Goal: Transaction & Acquisition: Purchase product/service

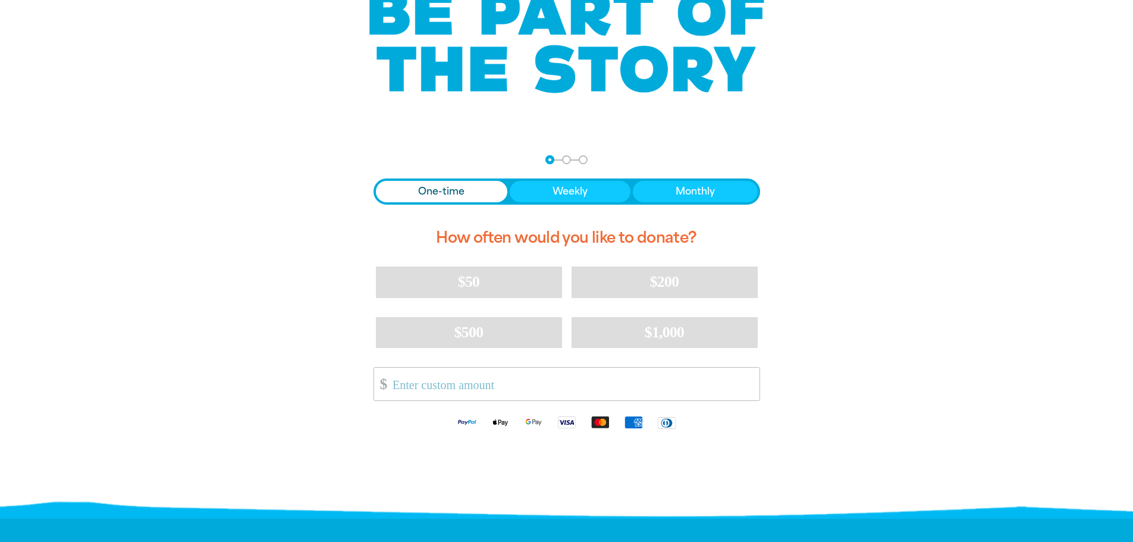
scroll to position [119, 0]
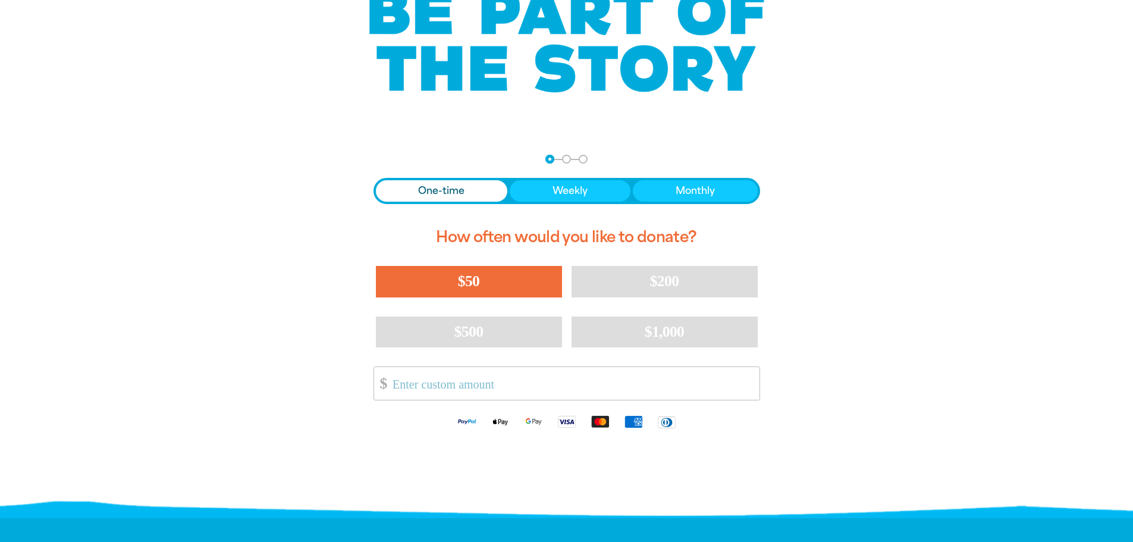
click at [501, 277] on button "$50" at bounding box center [469, 281] width 186 height 31
select select "AU"
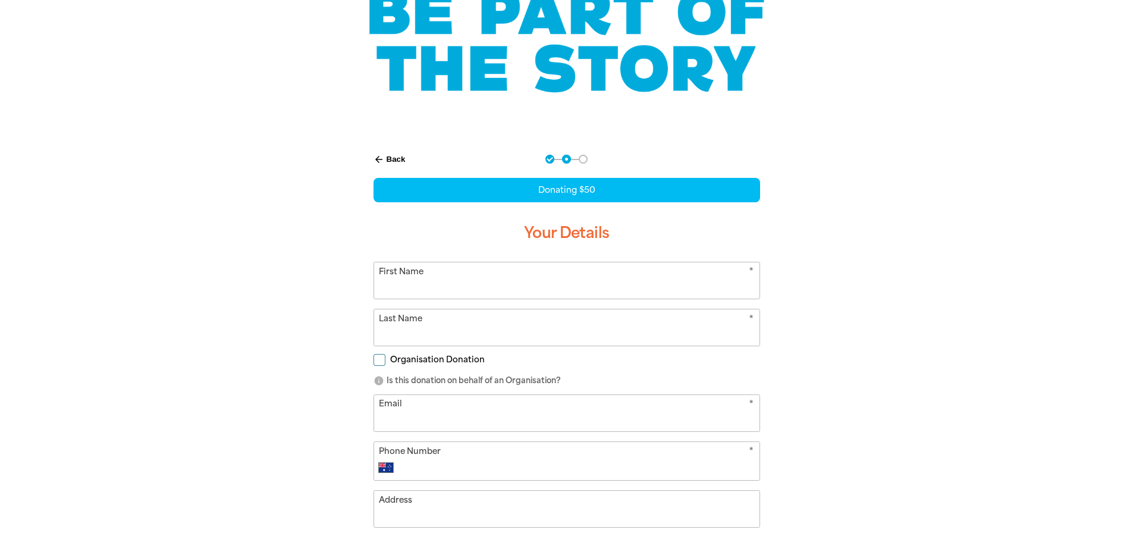
click at [480, 290] on input "First Name" at bounding box center [567, 280] width 386 height 36
type input "[PERSON_NAME]"
type input "Chiron"
type input "[PERSON_NAME][EMAIL_ADDRESS][DOMAIN_NAME]"
type input "0414 207 812"
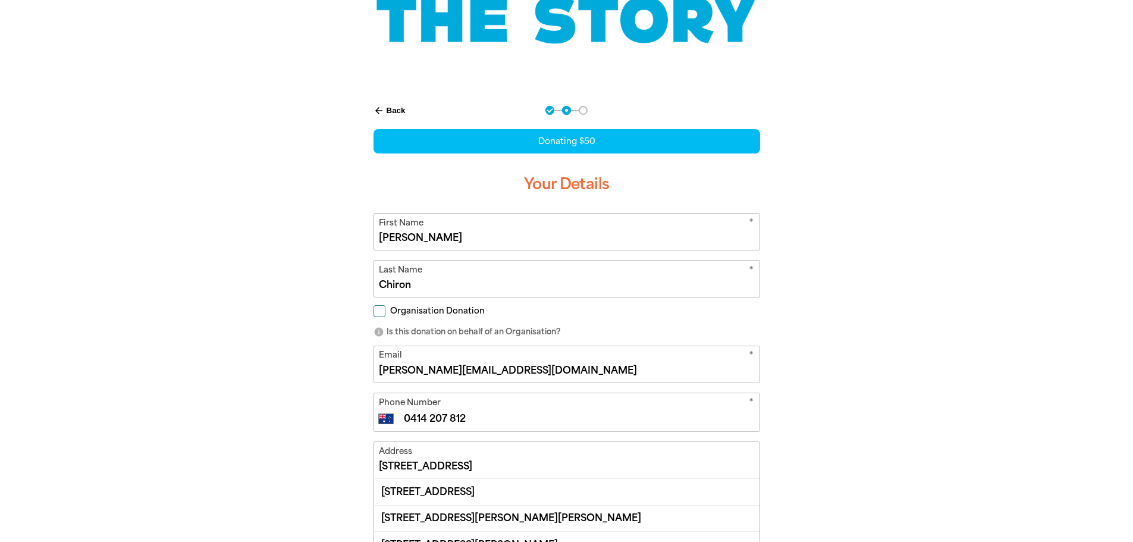
scroll to position [298, 0]
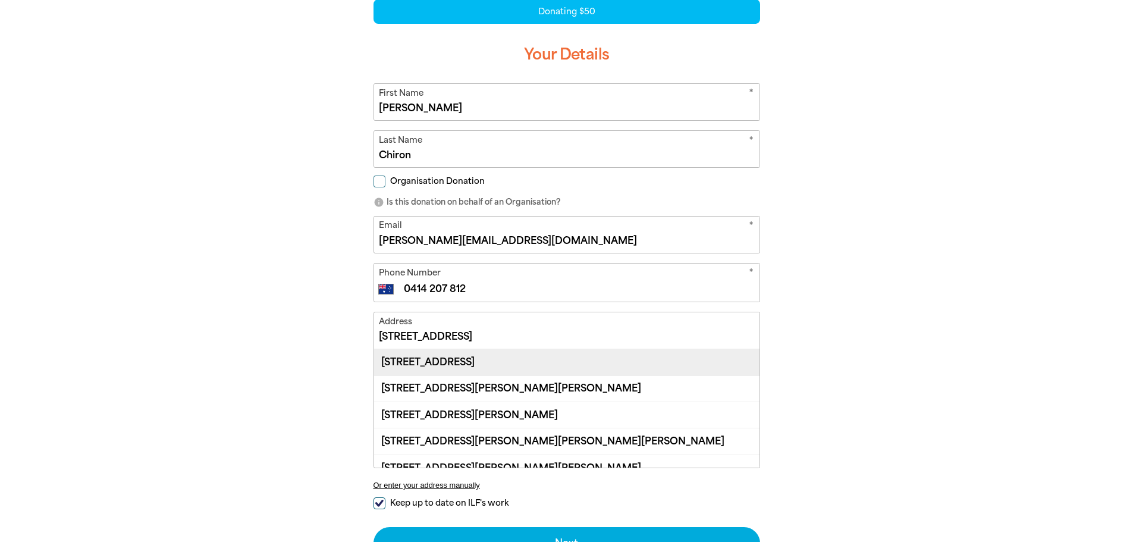
click at [455, 363] on div "[STREET_ADDRESS]" at bounding box center [567, 362] width 386 height 26
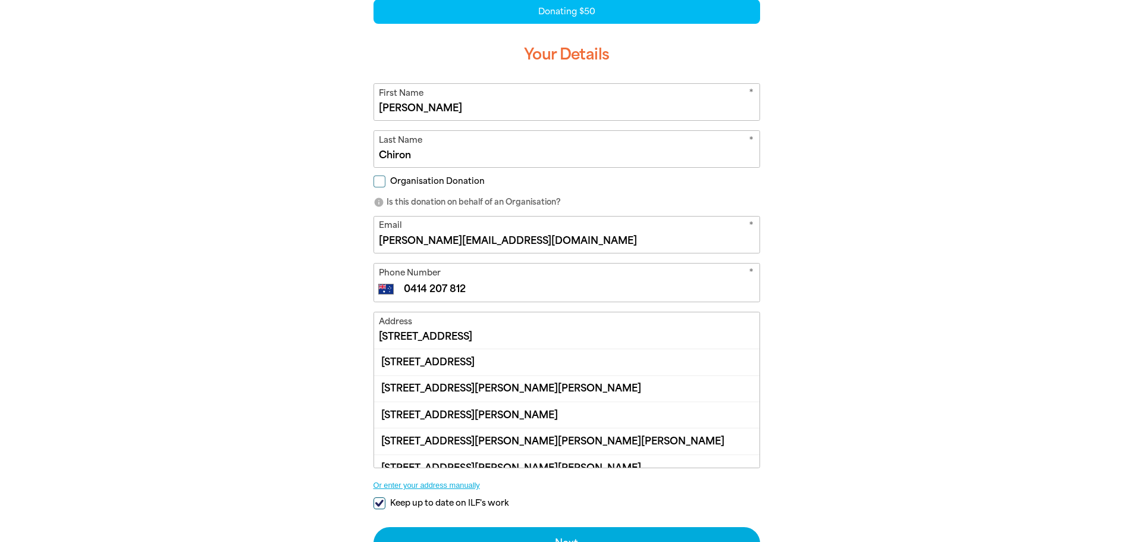
type input "[STREET_ADDRESS]"
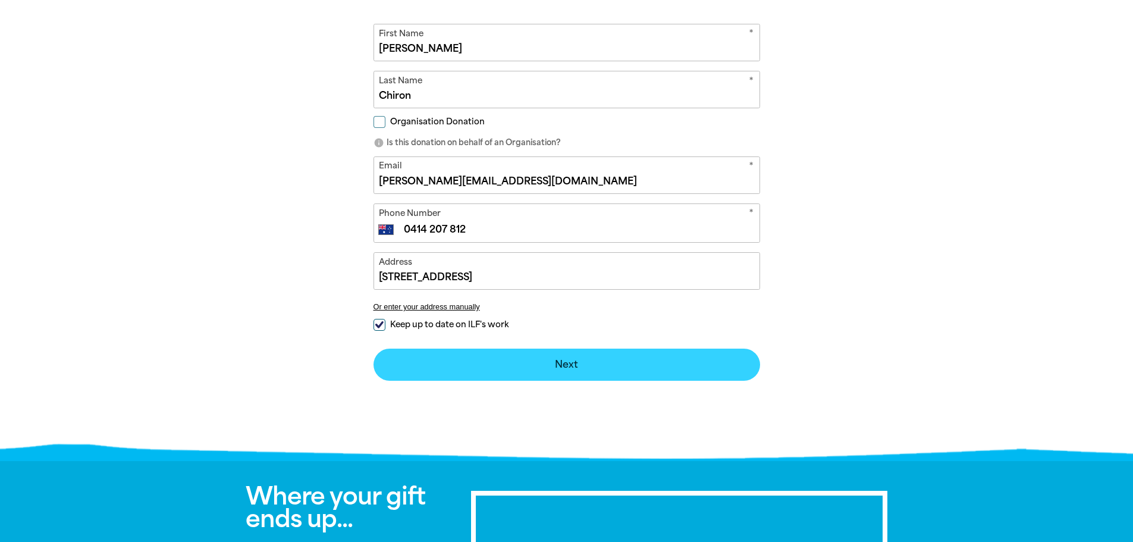
click at [602, 367] on button "Next chevron_right" at bounding box center [567, 365] width 387 height 32
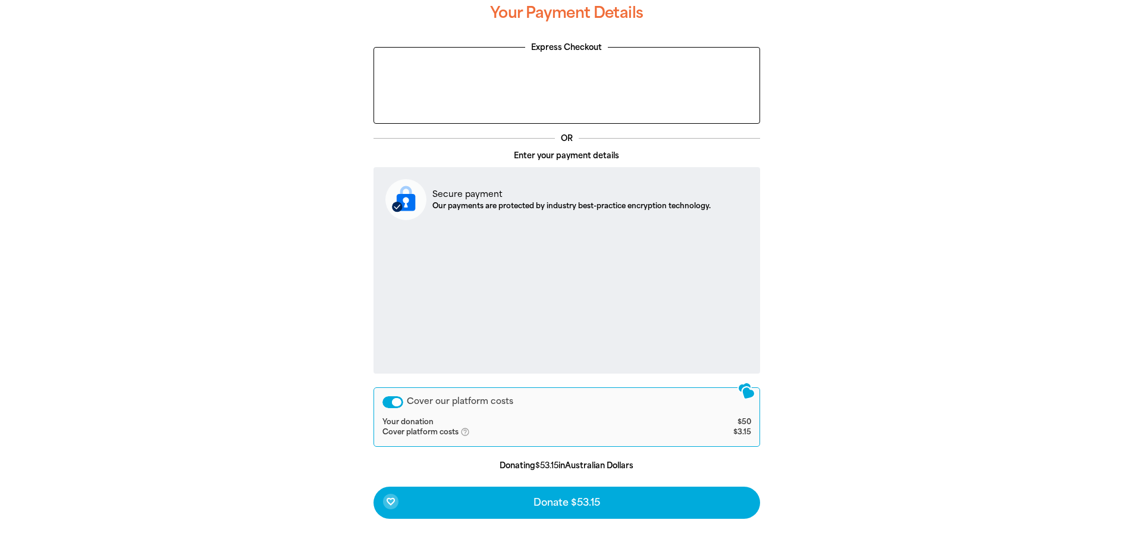
scroll to position [414, 0]
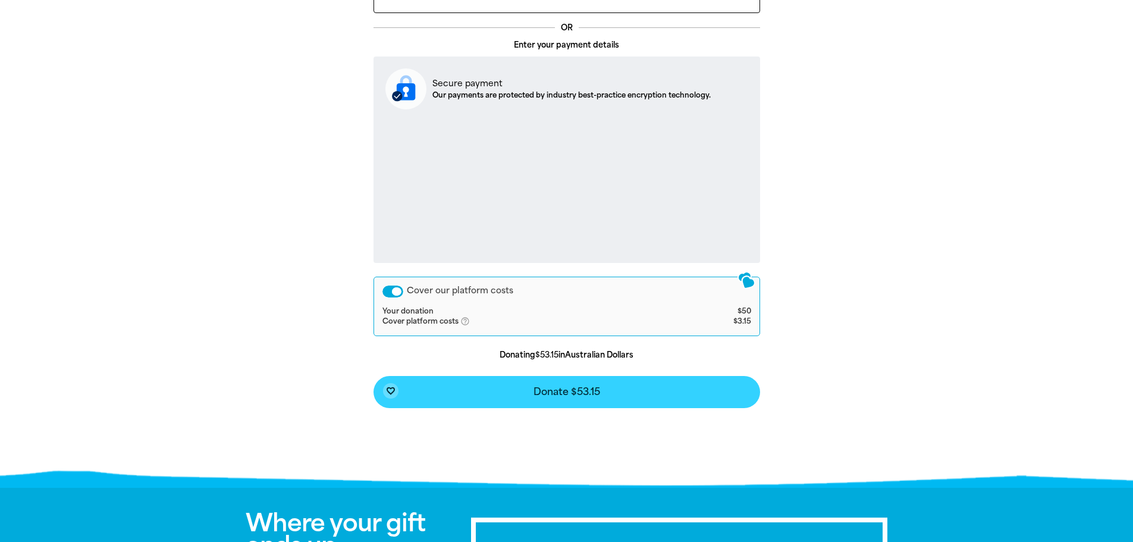
click at [594, 402] on button "favorite_border Donate $53.15" at bounding box center [567, 392] width 387 height 32
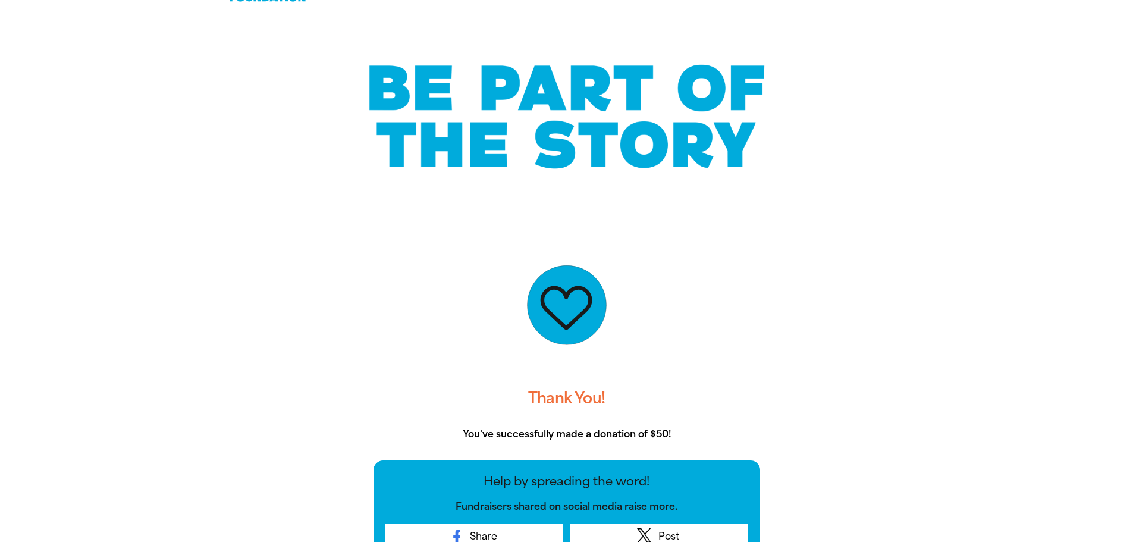
scroll to position [0, 0]
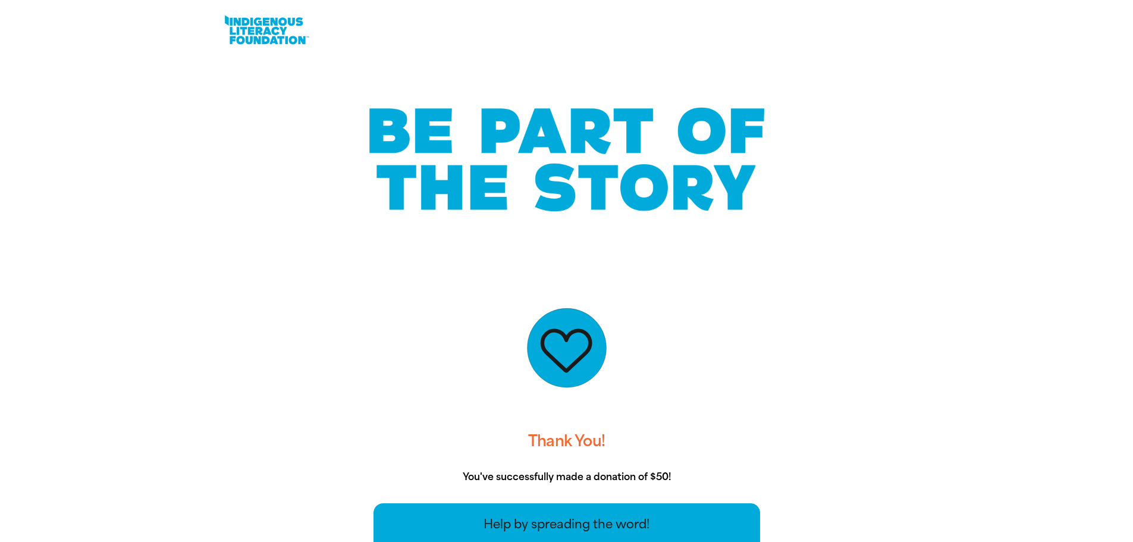
click at [266, 42] on link at bounding box center [266, 30] width 89 height 36
